Goal: Transaction & Acquisition: Purchase product/service

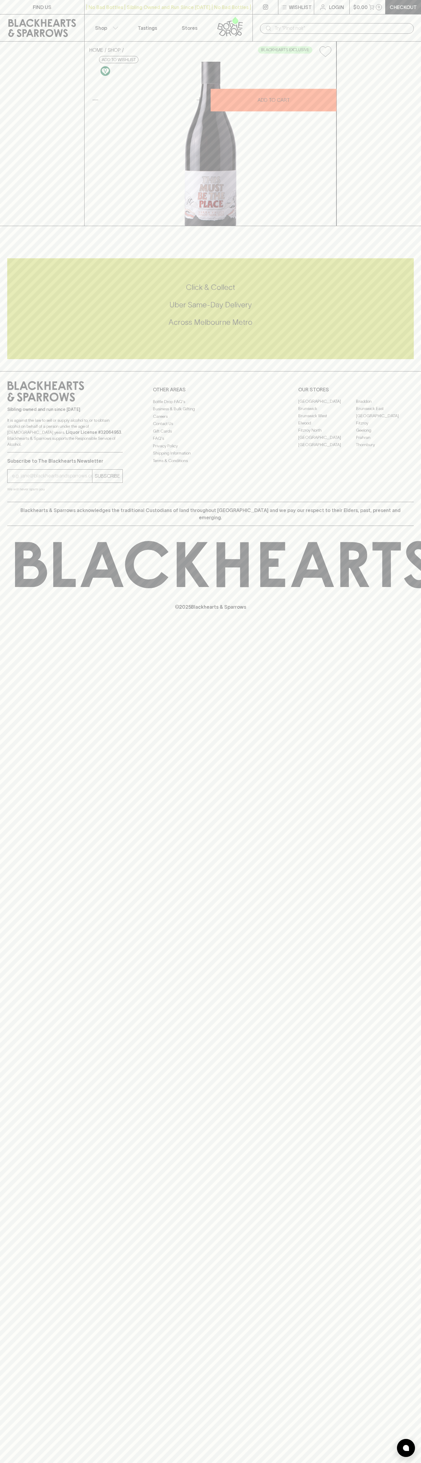
click at [146, 12] on div "| No Bad Bottles | Sibling Owned and Run Since [DATE] | No Bad Bottles | Siblin…" at bounding box center [168, 7] width 169 height 14
click at [390, 1462] on html "FIND US | No Bad Bottles | Sibling Owned and Run Since [DATE] | No Bad Bottles …" at bounding box center [210, 731] width 421 height 1463
click at [23, 928] on div "FIND US | No Bad Bottles | Sibling Owned and Run Since [DATE] | No Bad Bottles …" at bounding box center [210, 731] width 421 height 1463
